Goal: Task Accomplishment & Management: Use online tool/utility

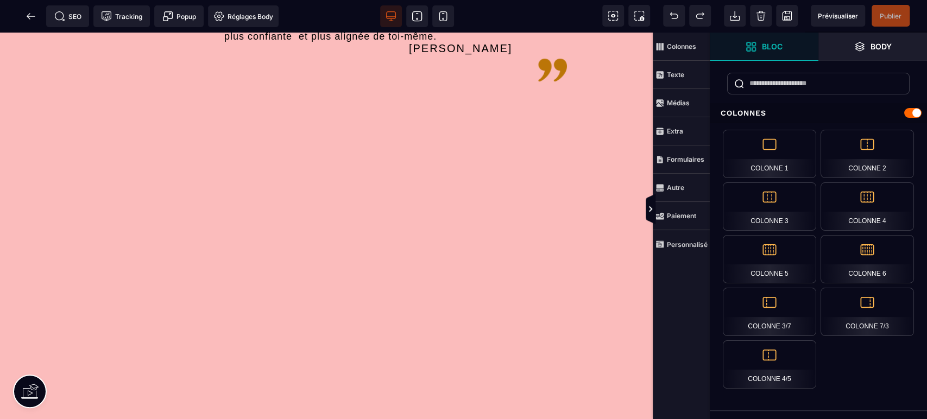
scroll to position [322, 0]
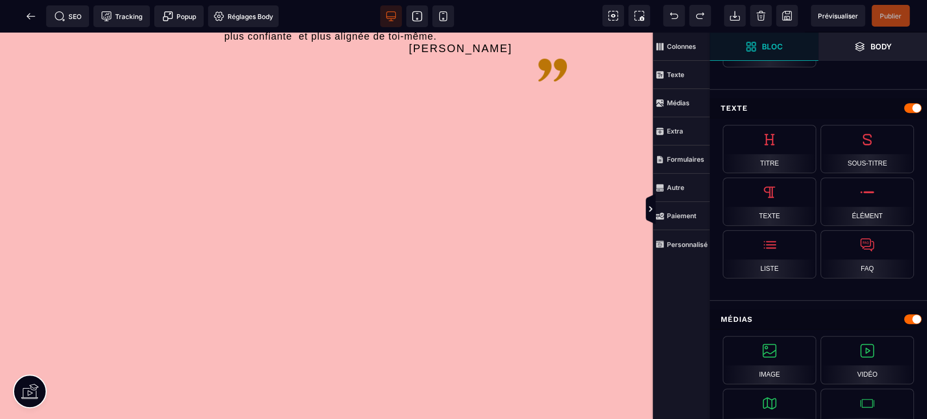
click at [692, 246] on strong "Personnalisé" at bounding box center [687, 245] width 41 height 8
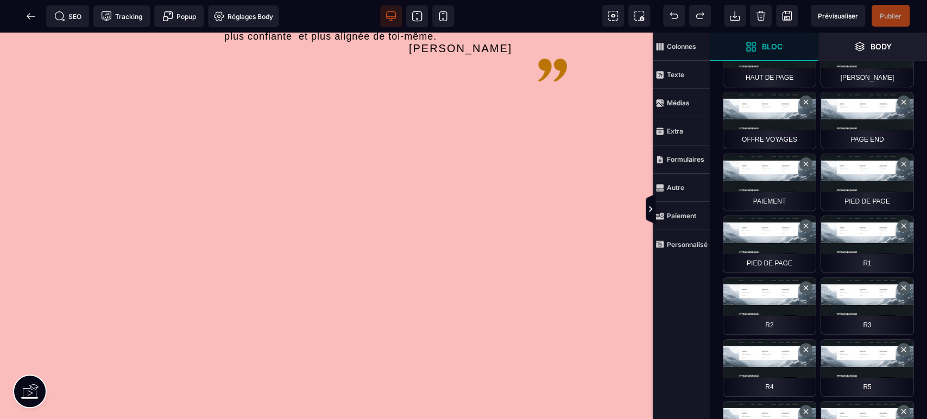
scroll to position [161, 0]
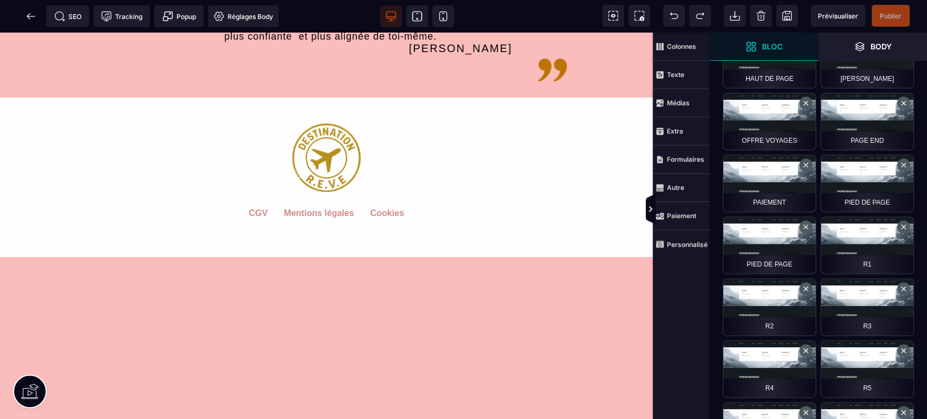
click at [882, 12] on span "Publier" at bounding box center [891, 16] width 22 height 8
click at [28, 16] on icon at bounding box center [31, 16] width 8 height 1
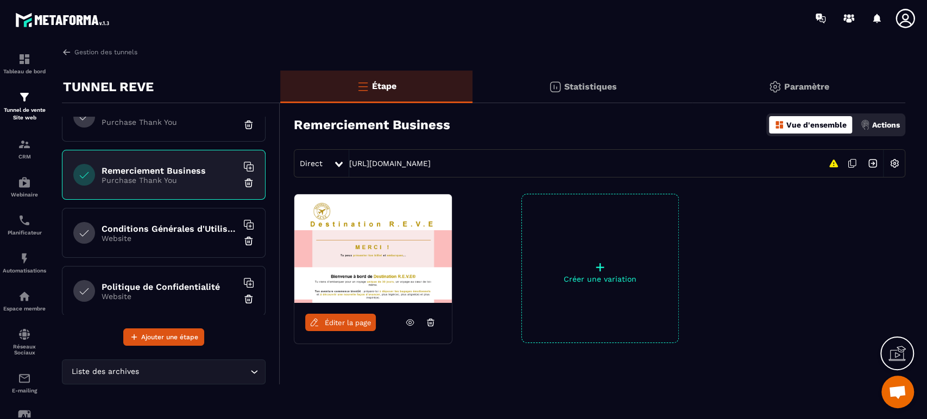
scroll to position [386, 0]
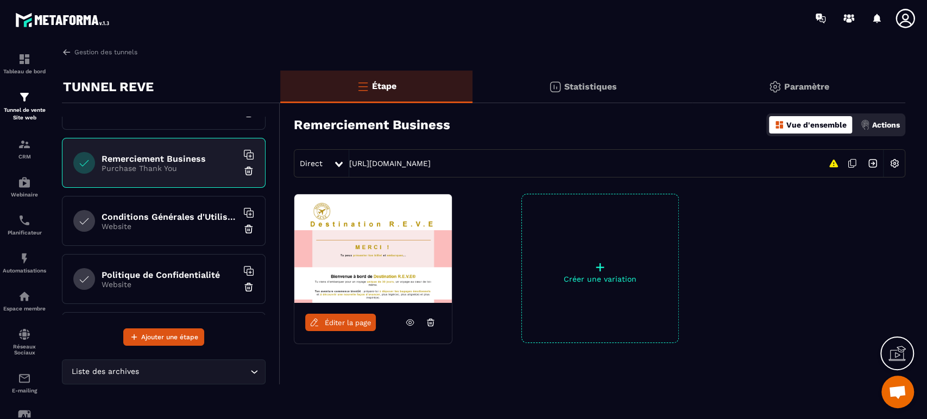
click at [187, 212] on h6 "Conditions Générales d'Utilisation" at bounding box center [170, 217] width 136 height 10
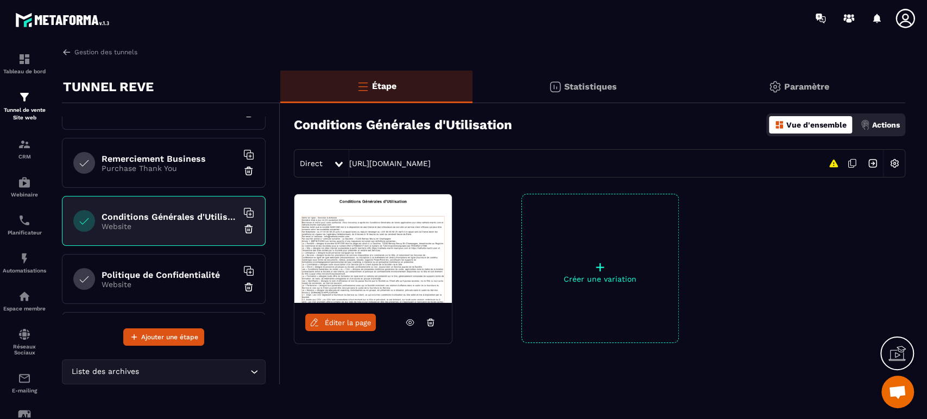
click at [243, 228] on img at bounding box center [248, 229] width 11 height 11
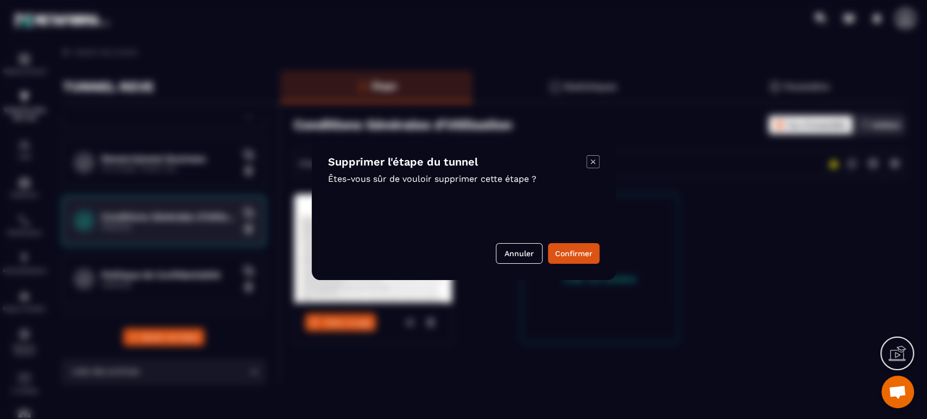
click at [580, 259] on button "Confirmer" at bounding box center [574, 253] width 52 height 21
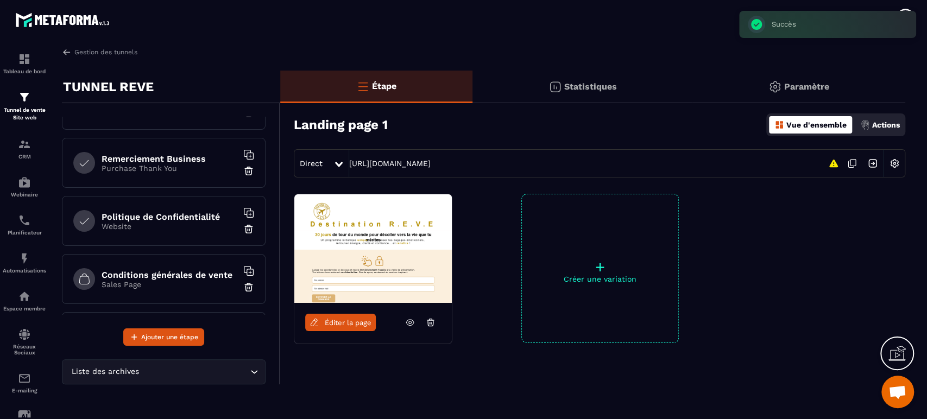
click at [207, 218] on h6 "Politique de Confidentialité" at bounding box center [170, 217] width 136 height 10
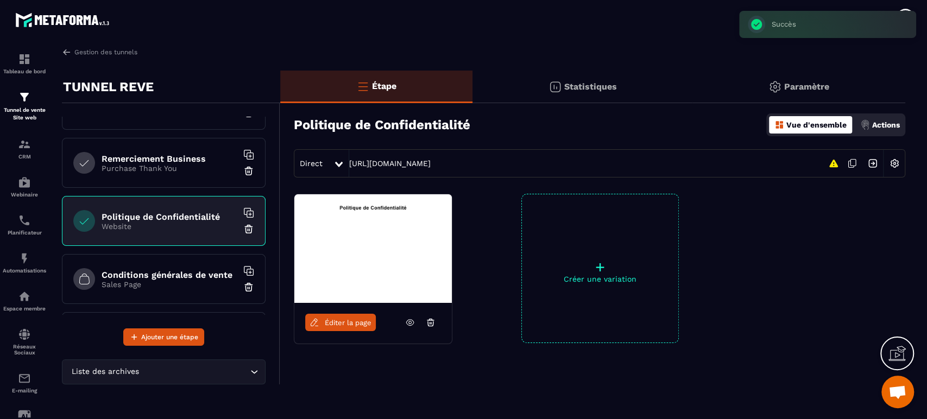
click at [243, 227] on img at bounding box center [248, 229] width 11 height 11
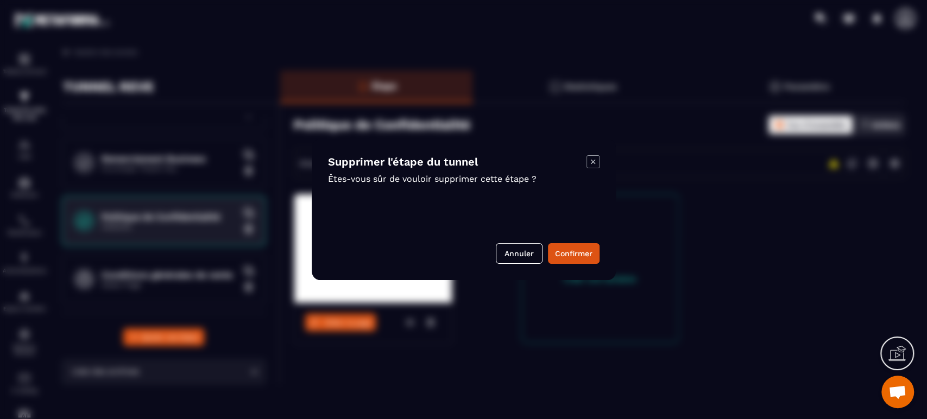
click at [565, 256] on button "Confirmer" at bounding box center [574, 253] width 52 height 21
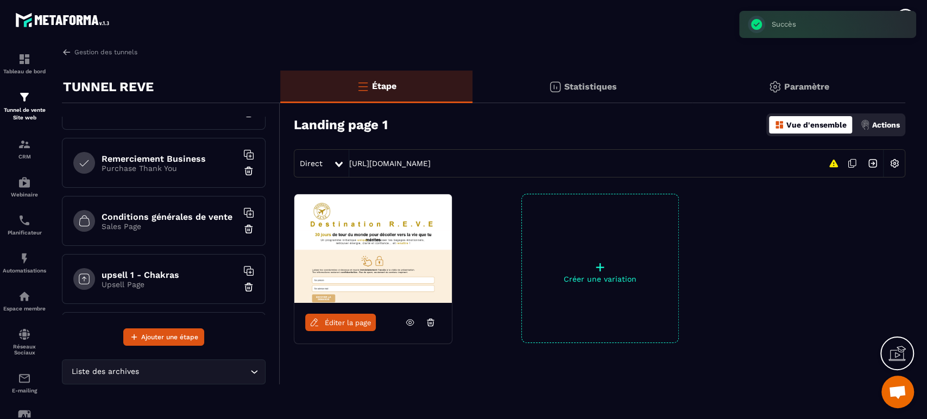
click at [243, 227] on img at bounding box center [248, 229] width 11 height 11
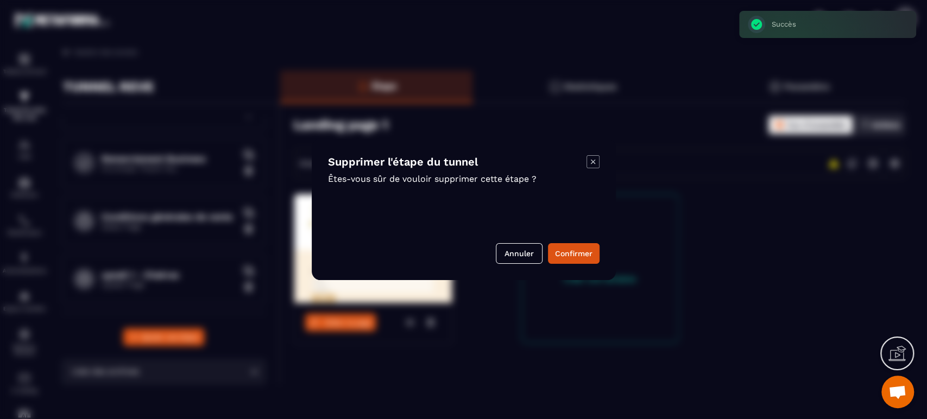
click at [565, 253] on button "Confirmer" at bounding box center [574, 253] width 52 height 21
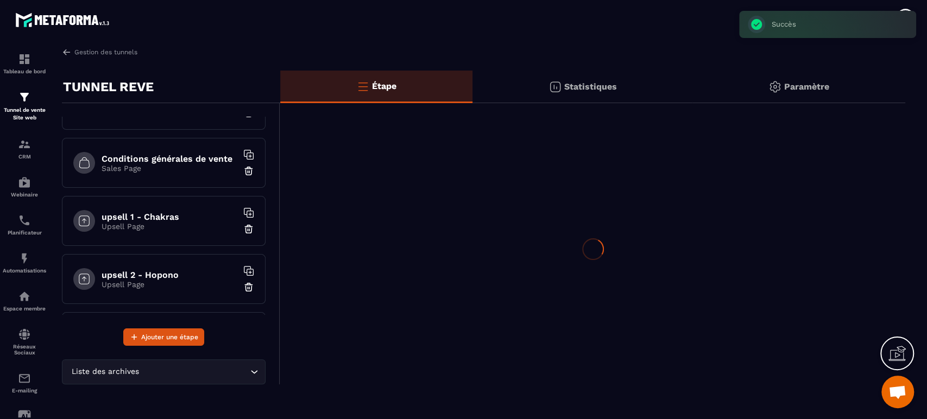
scroll to position [328, 0]
